Goal: Task Accomplishment & Management: Manage account settings

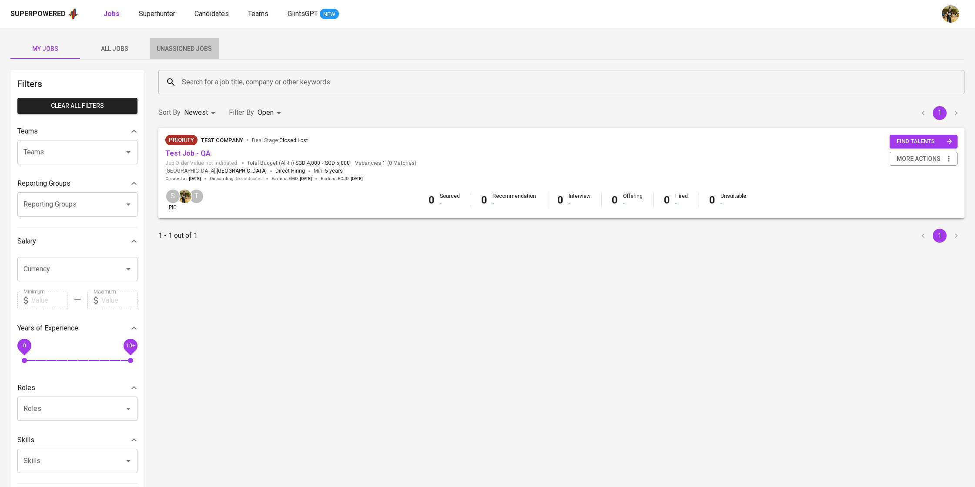
click at [205, 52] on span "Unassigned Jobs" at bounding box center [184, 48] width 59 height 11
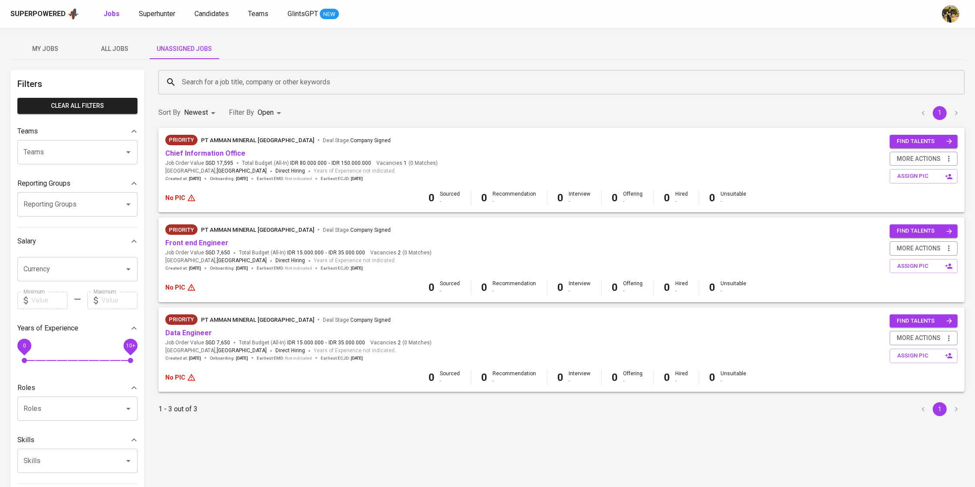
click at [212, 22] on div "Superpowered Jobs Superhunter Candidates Teams GlintsGPT NEW" at bounding box center [487, 14] width 975 height 28
click at [215, 17] on span "Candidates" at bounding box center [211, 14] width 34 height 8
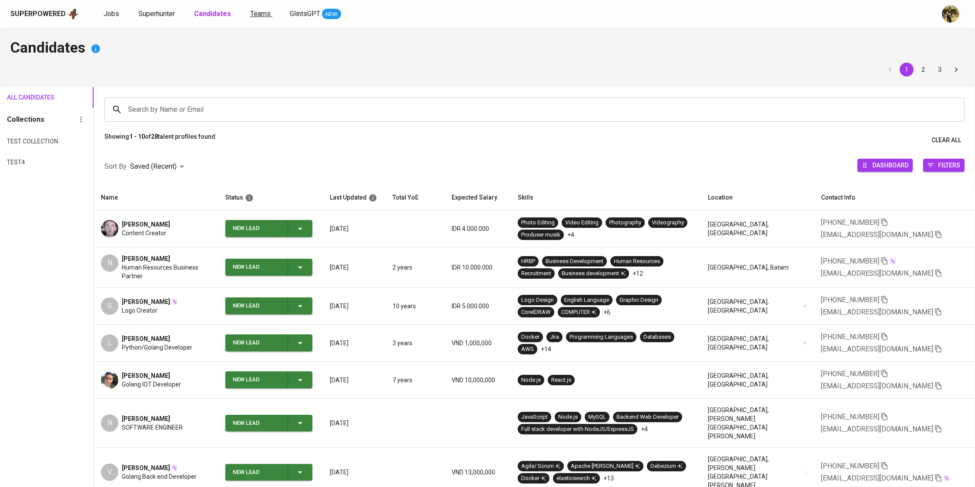
click at [250, 11] on span "Teams" at bounding box center [260, 14] width 20 height 8
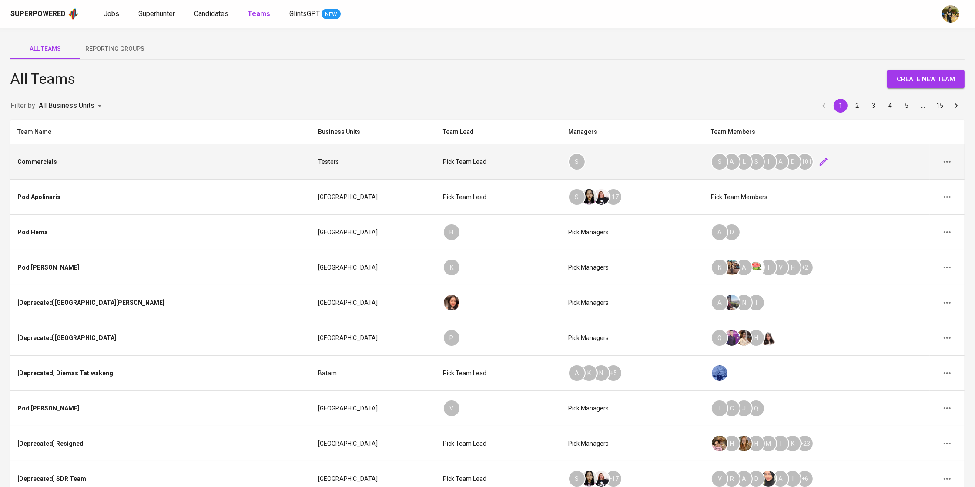
click at [819, 161] on icon "button" at bounding box center [823, 162] width 8 height 8
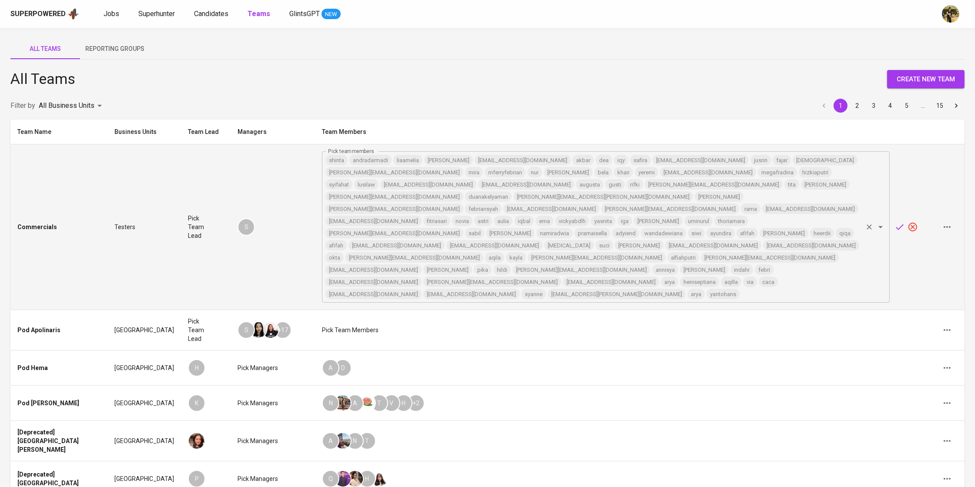
click at [740, 288] on input "Pick team members" at bounding box center [800, 294] width 121 height 12
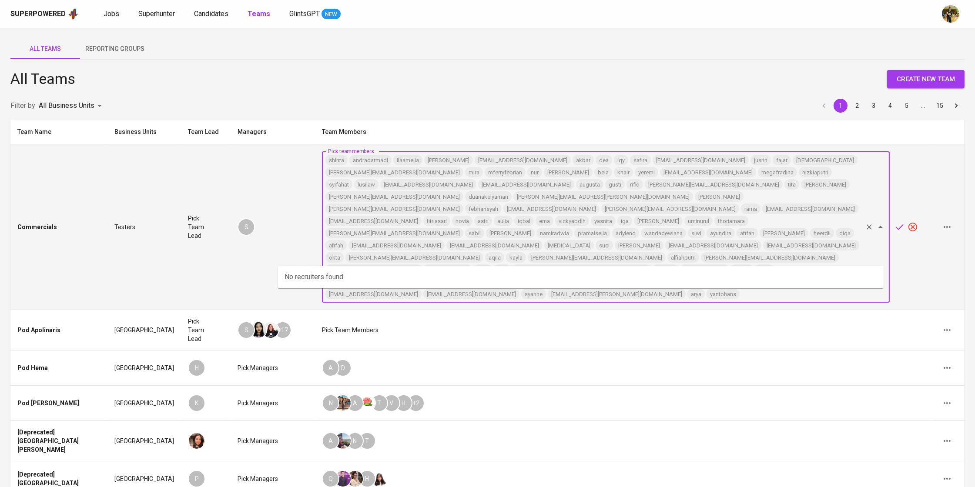
paste input "[PERSON_NAME][EMAIL_ADDRESS][DOMAIN_NAME]"
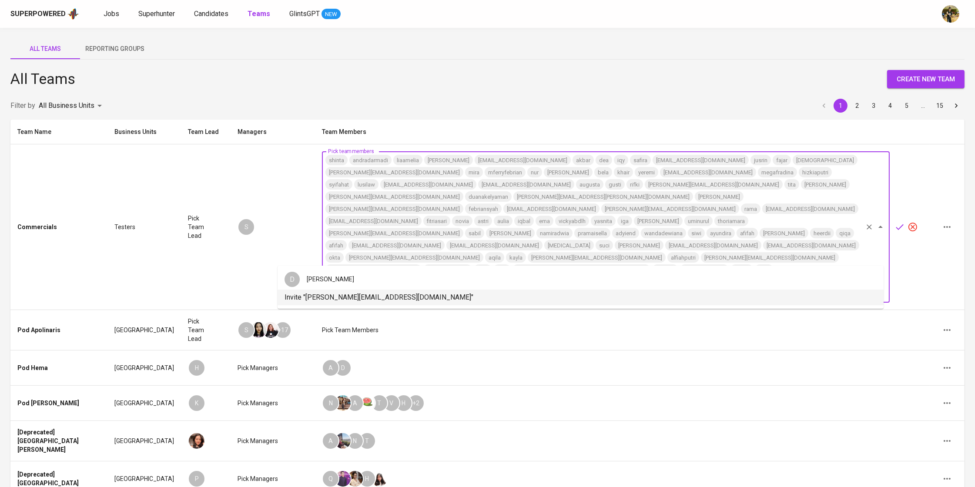
click at [546, 294] on li "Invite "[PERSON_NAME][EMAIL_ADDRESS][DOMAIN_NAME]"" at bounding box center [580, 298] width 606 height 16
type input "[PERSON_NAME][EMAIL_ADDRESS][DOMAIN_NAME]"
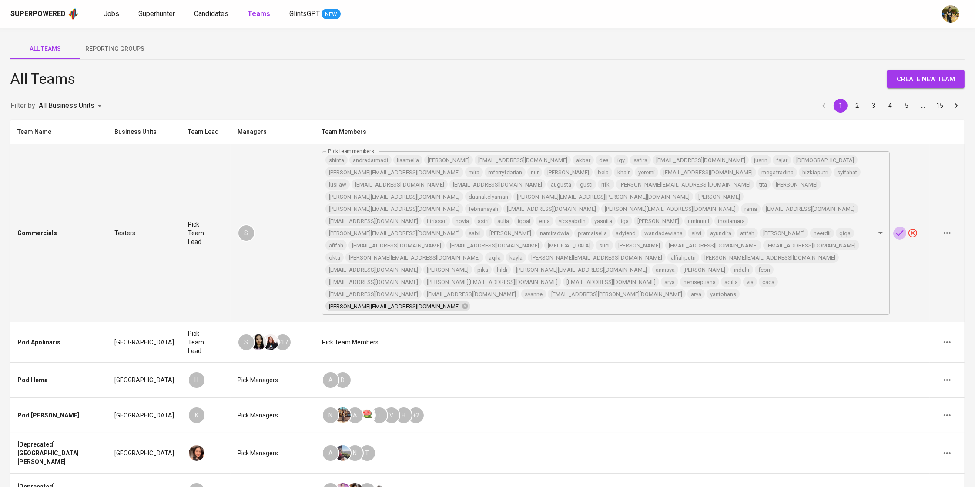
click at [894, 228] on icon "button" at bounding box center [899, 233] width 10 height 10
